Goal: Information Seeking & Learning: Check status

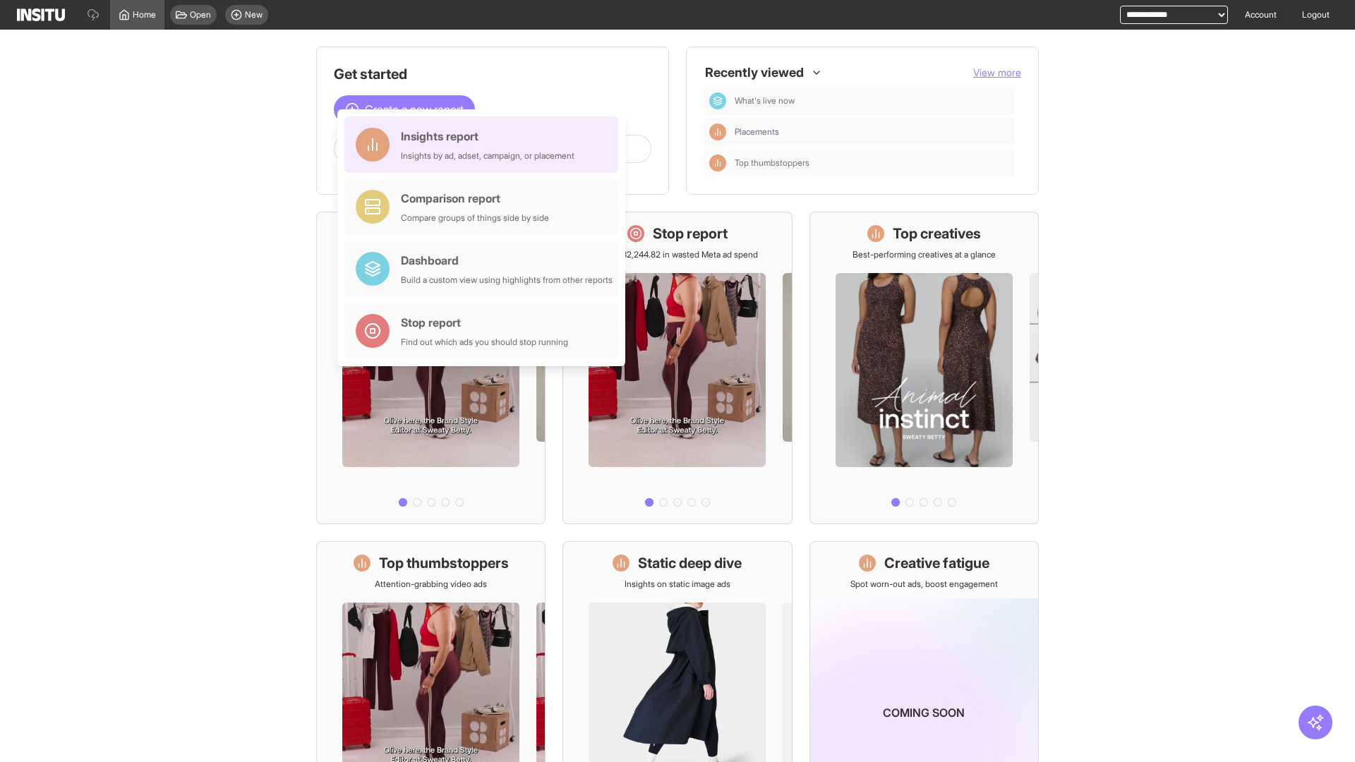
click at [485, 145] on div "Insights report Insights by ad, adset, campaign, or placement" at bounding box center [488, 145] width 174 height 34
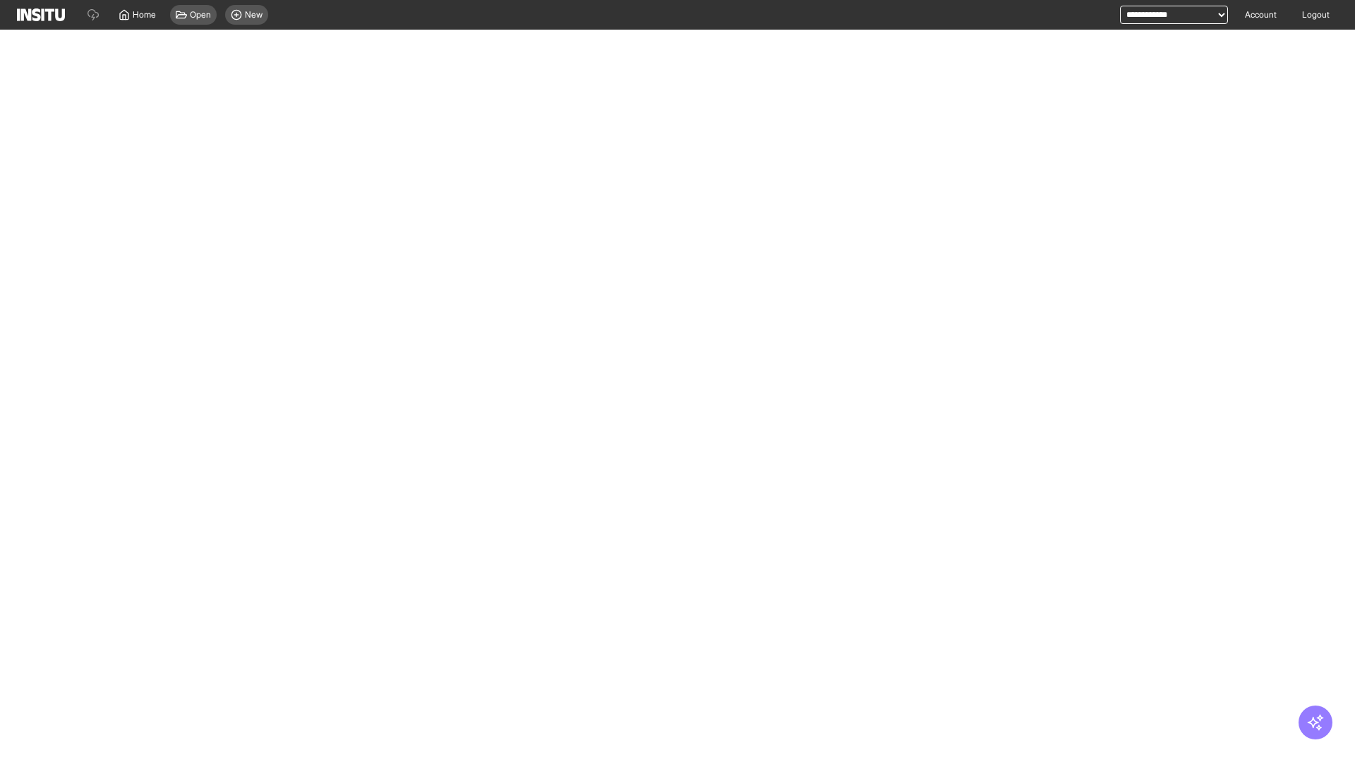
select select "**"
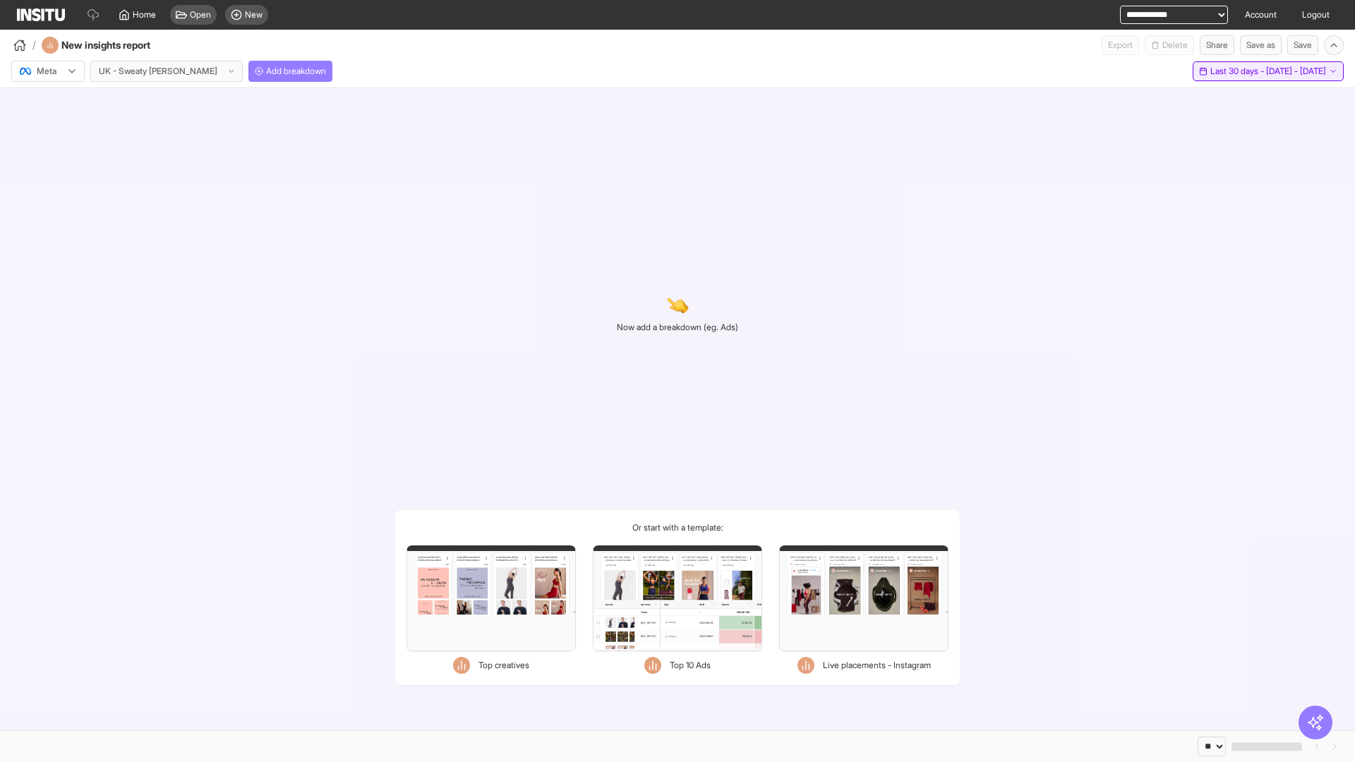
click at [1235, 71] on span "Last 30 days - [DATE] - [DATE]" at bounding box center [1268, 71] width 116 height 11
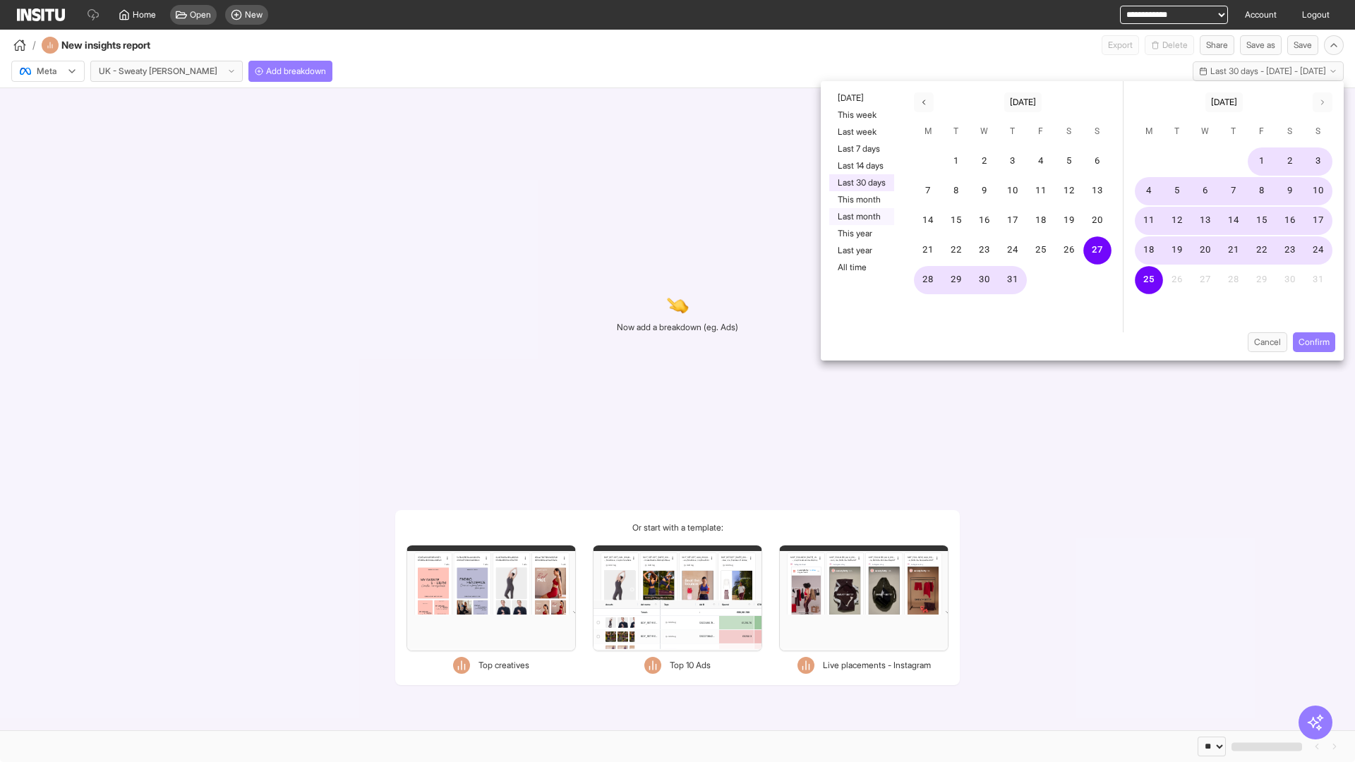
click at [860, 217] on button "Last month" at bounding box center [861, 216] width 65 height 17
